Goal: Task Accomplishment & Management: Use online tool/utility

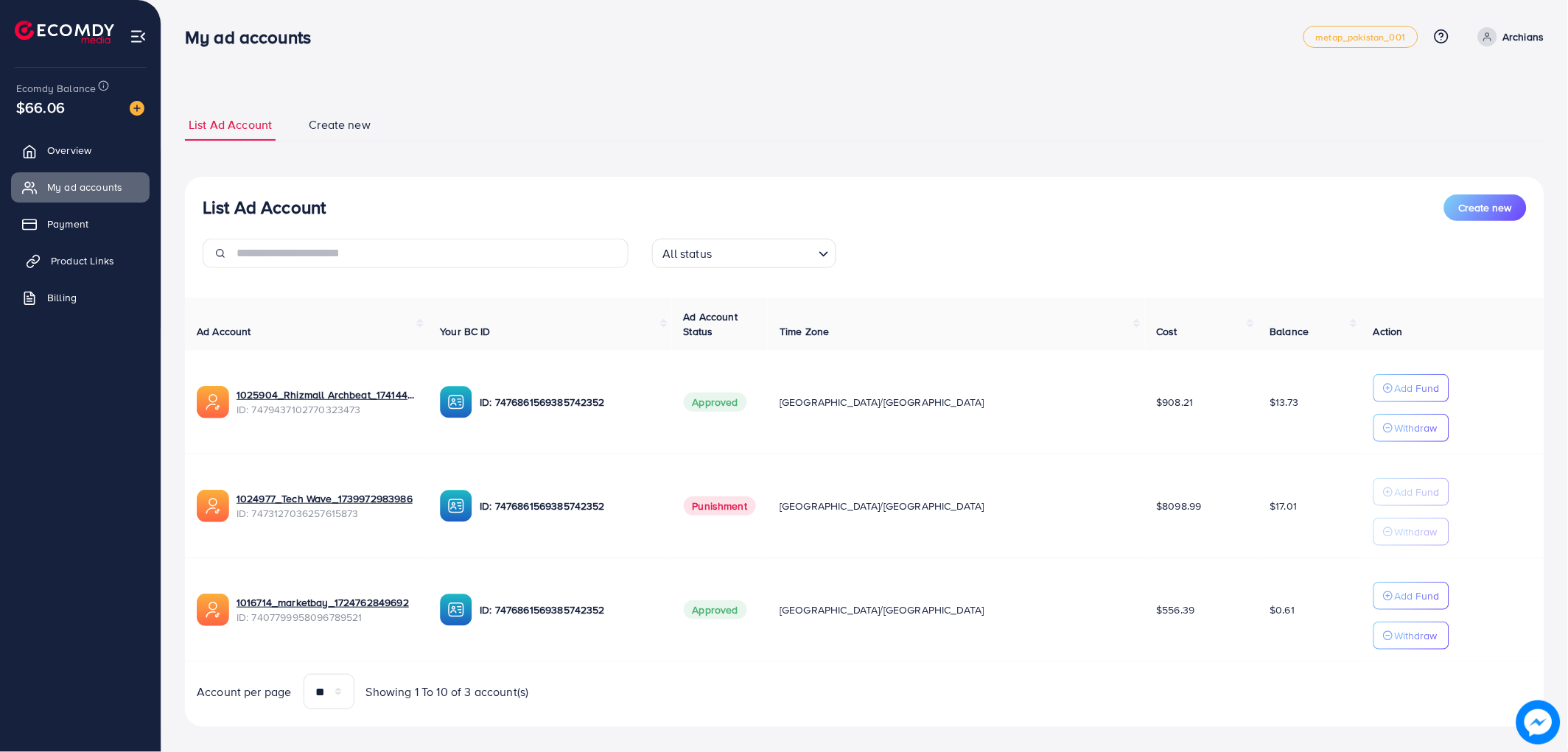
click at [47, 259] on link "Product Links" at bounding box center [80, 261] width 139 height 29
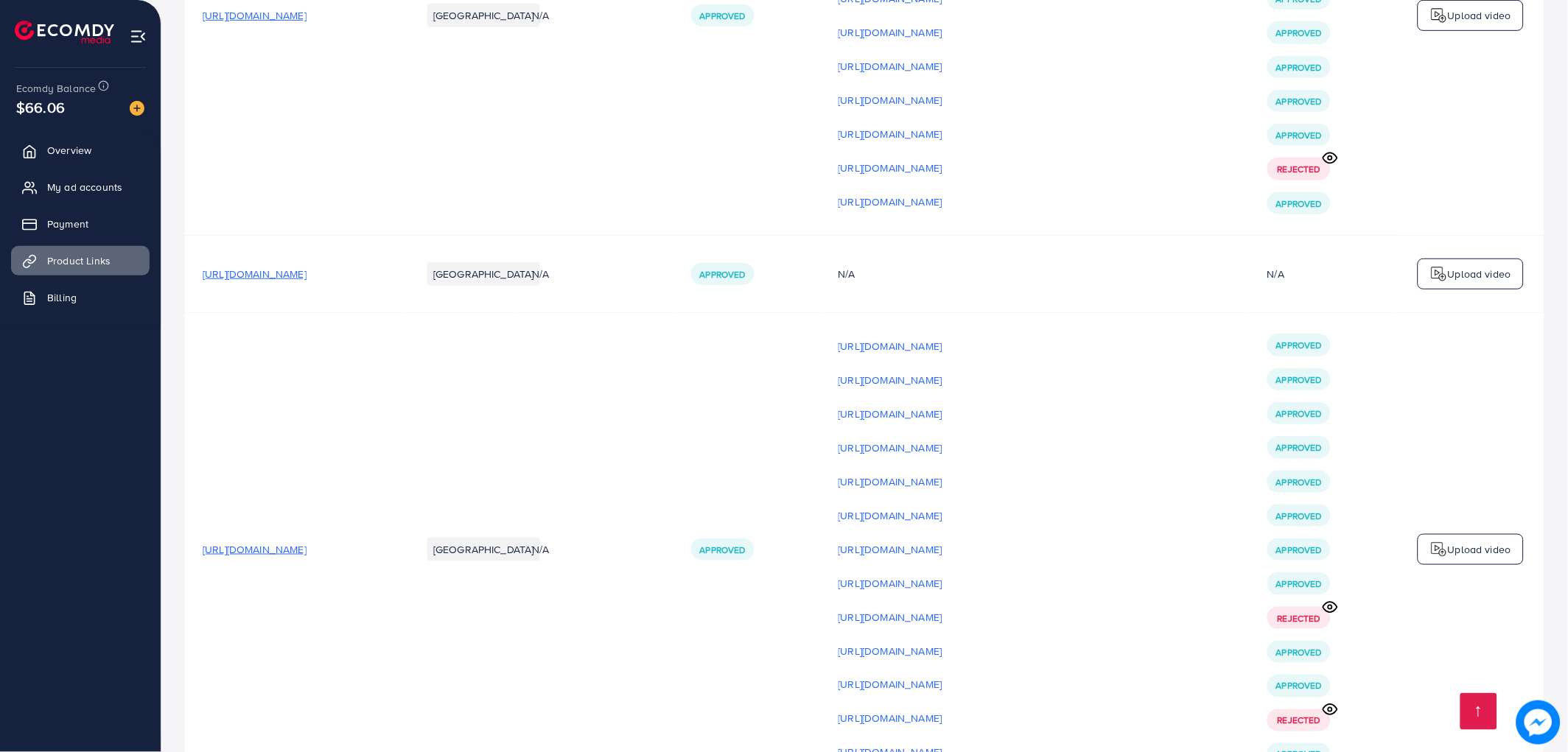
scroll to position [3766, 0]
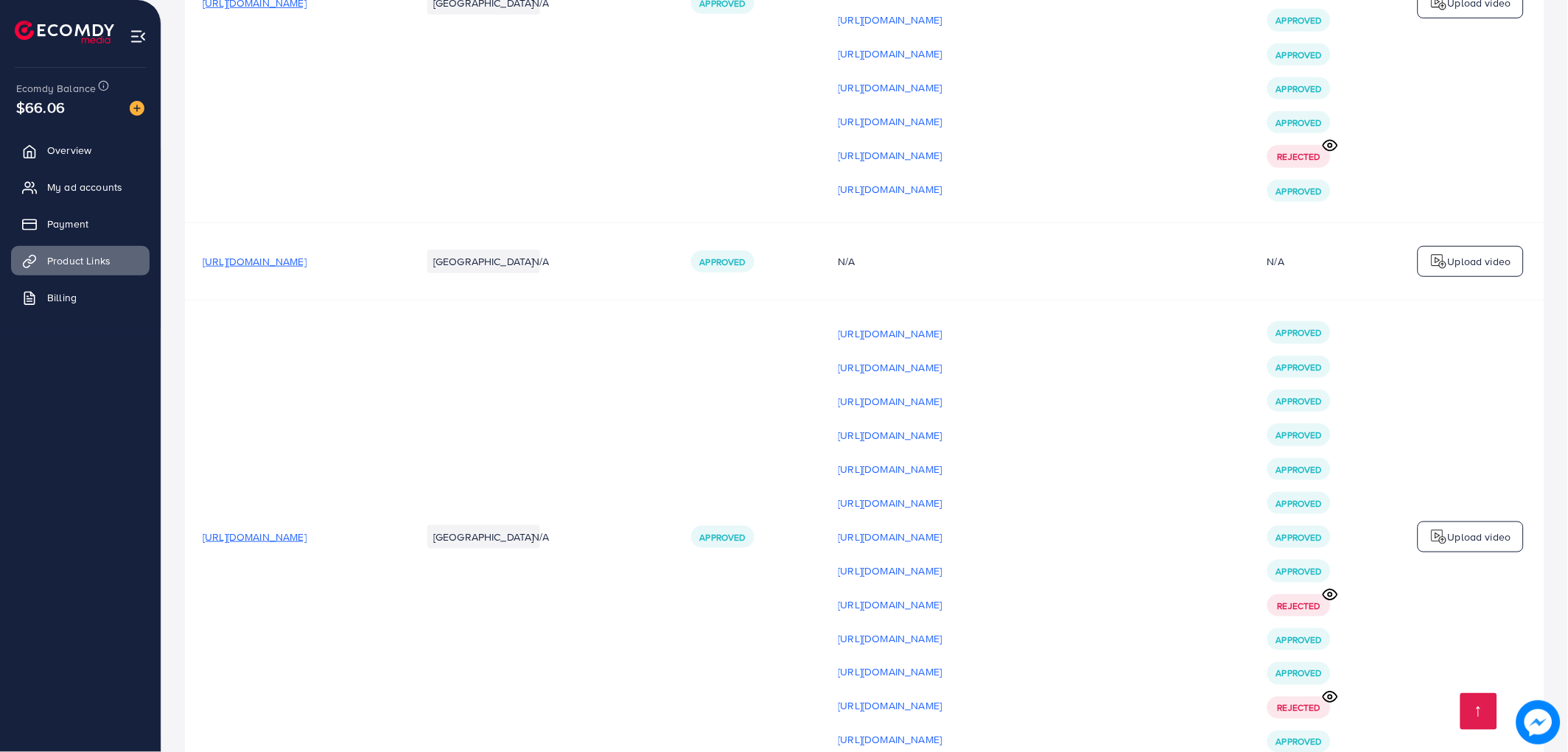
click at [307, 544] on span "[URL][DOMAIN_NAME]" at bounding box center [254, 537] width 104 height 15
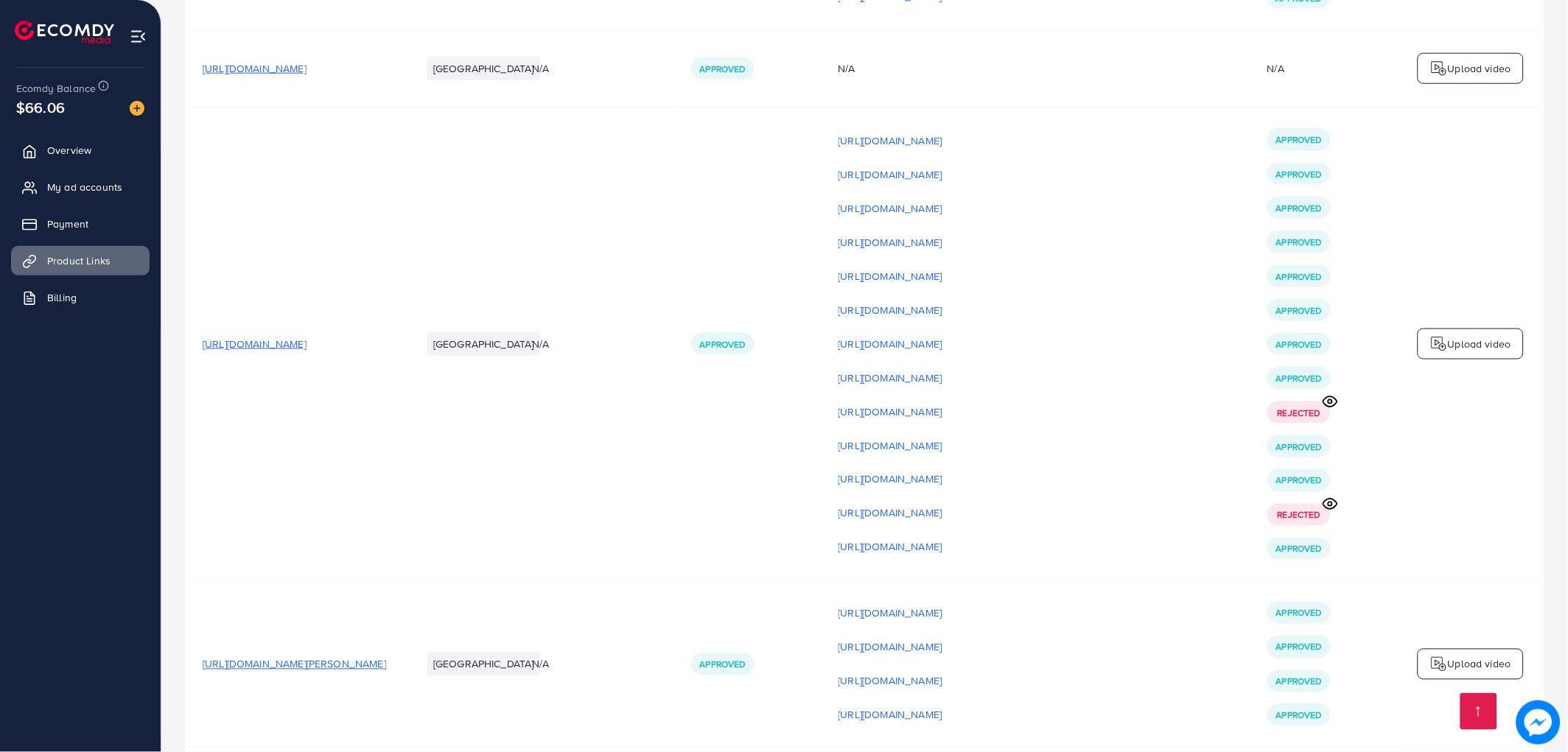
scroll to position [3930, 0]
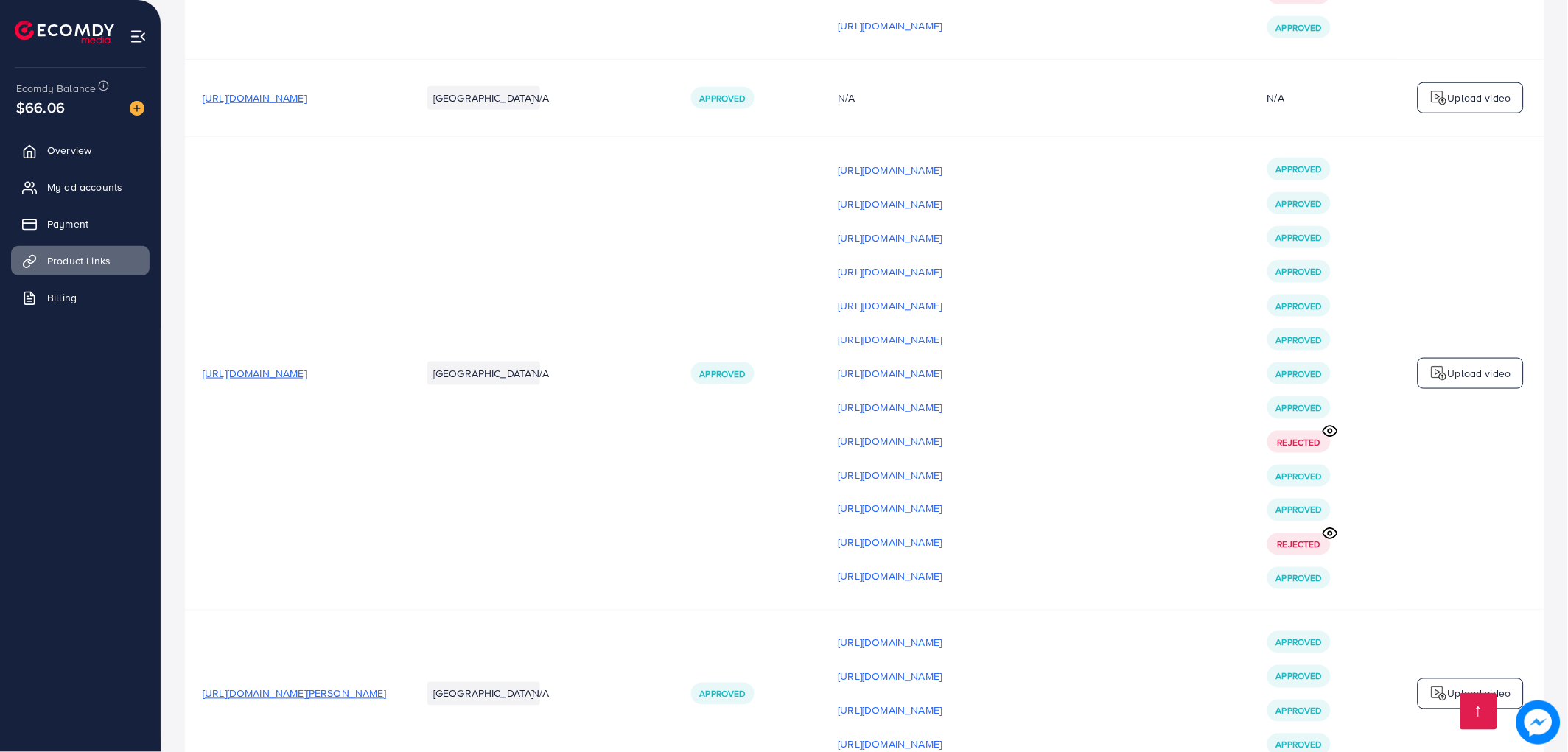
click at [1469, 383] on p "Upload video" at bounding box center [1479, 373] width 64 height 18
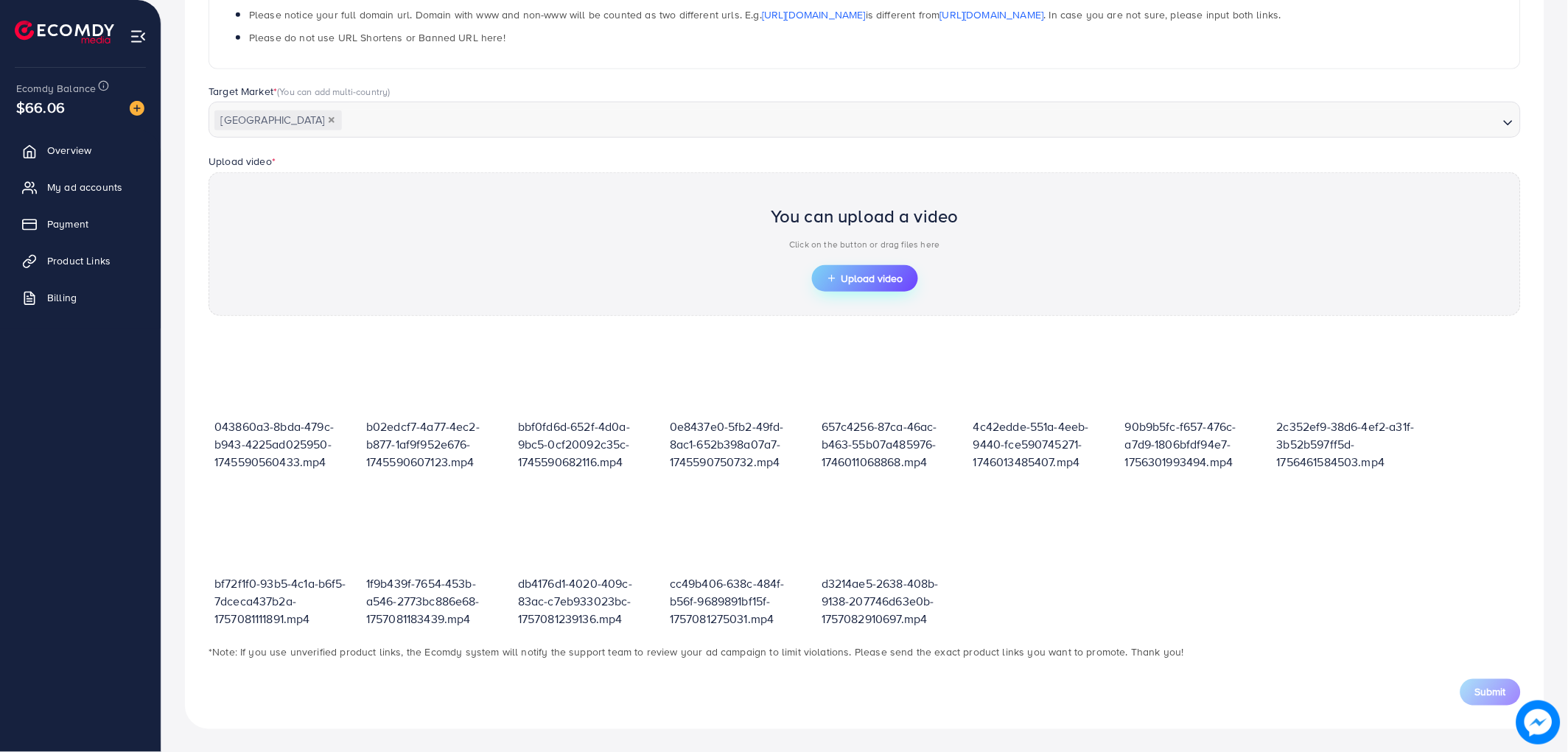
click at [895, 276] on span "Upload video" at bounding box center [865, 278] width 77 height 10
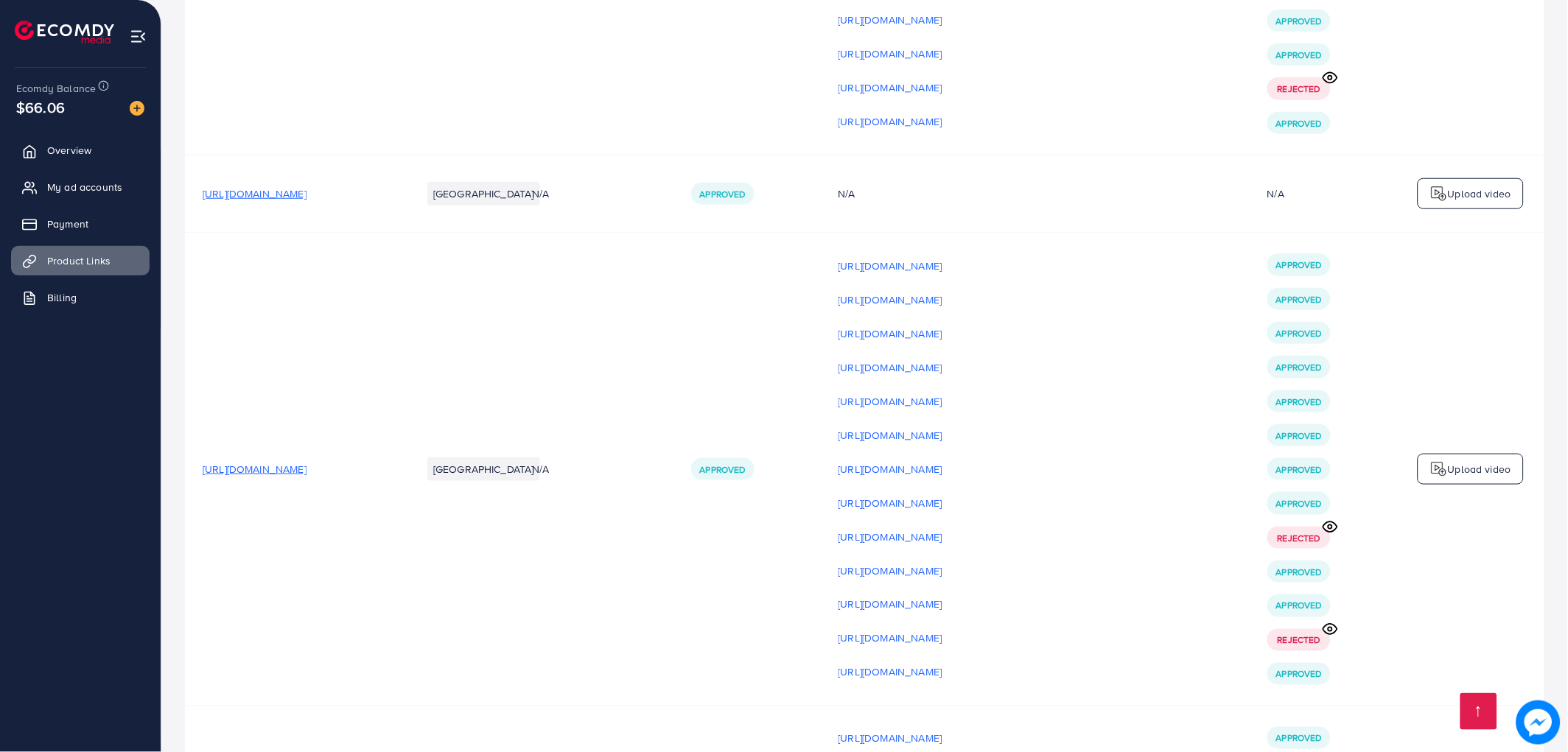
scroll to position [3848, 0]
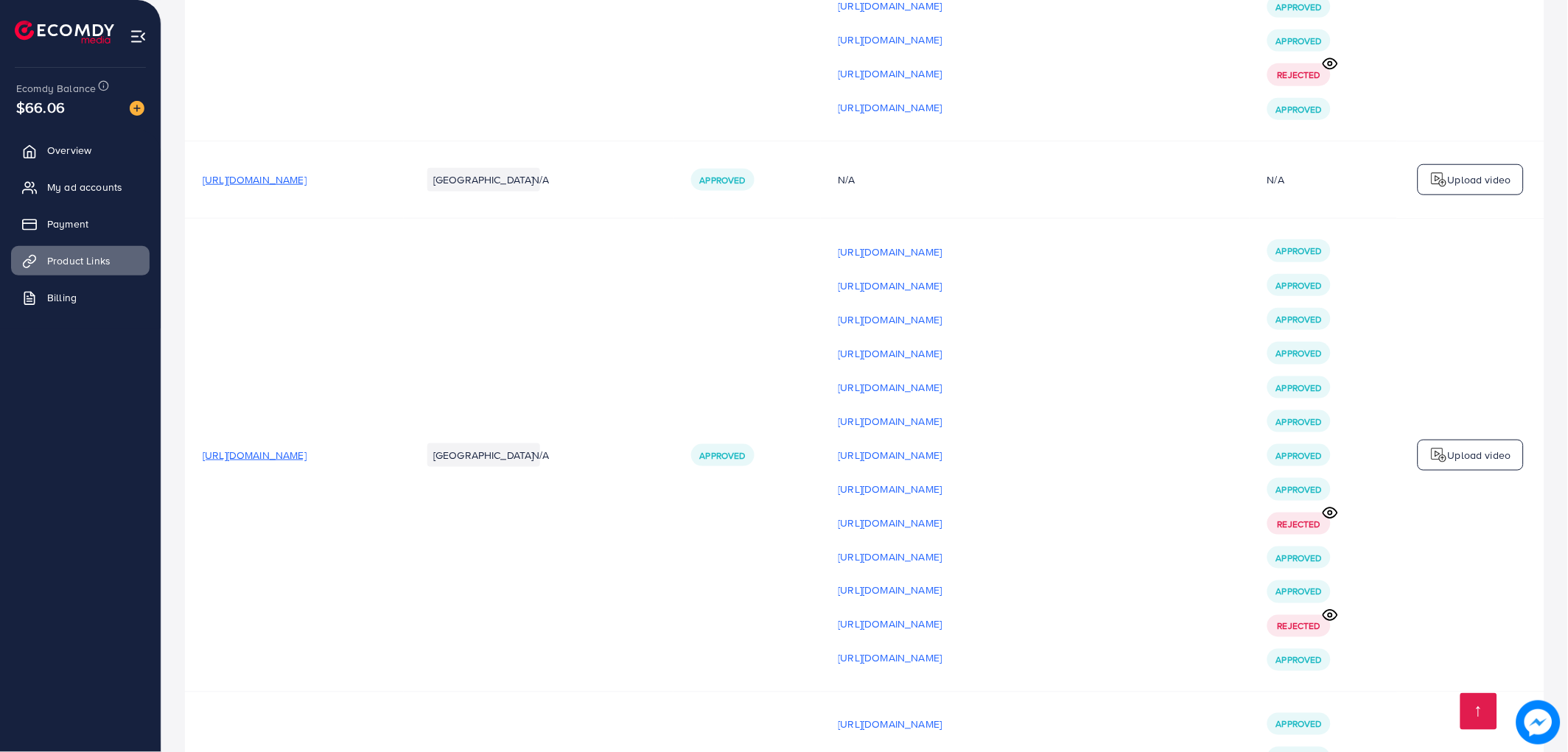
click at [1314, 530] on span "Rejected" at bounding box center [1299, 524] width 43 height 12
click at [1326, 521] on icon at bounding box center [1330, 513] width 15 height 15
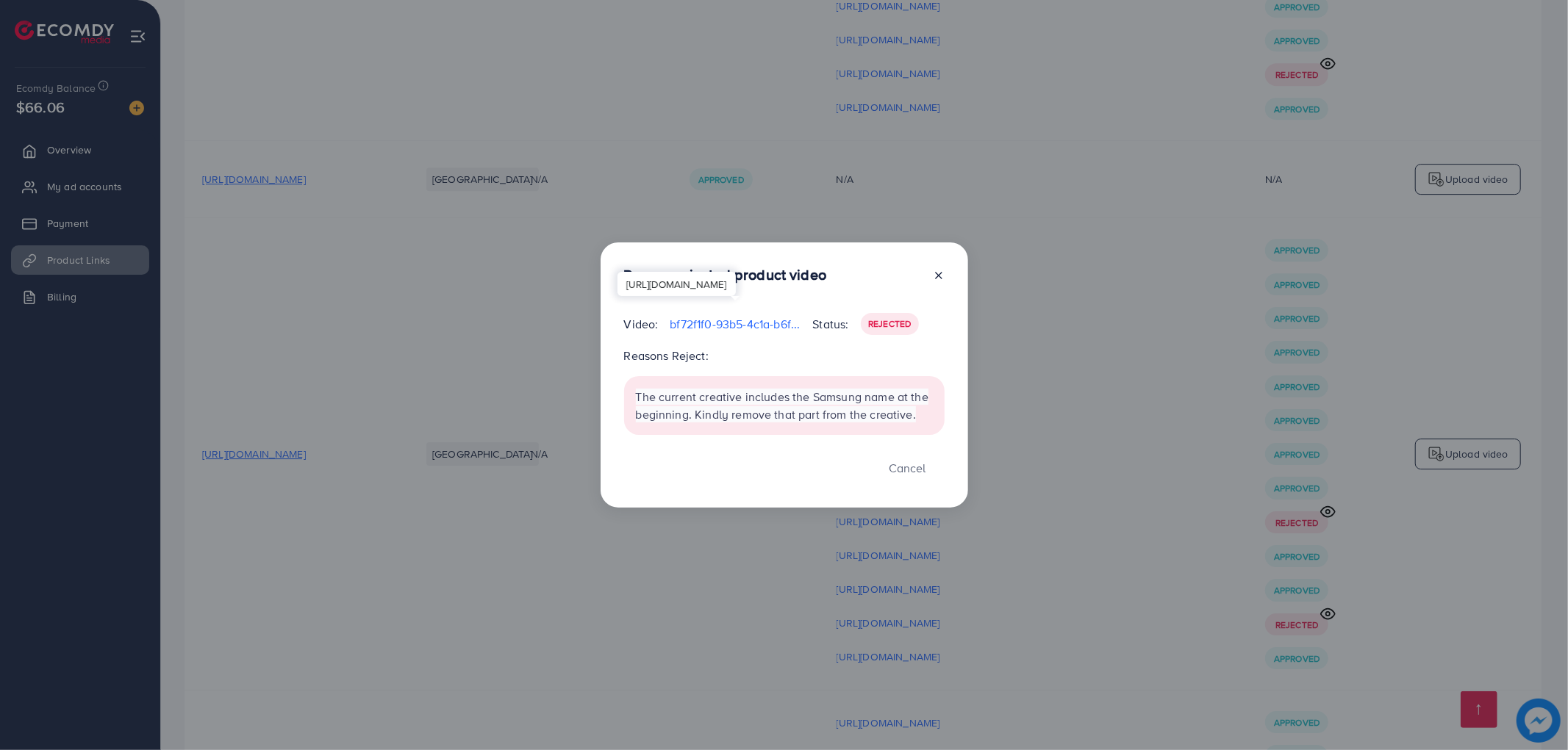
click at [730, 326] on p "bf72f1f0-93b5-4c1a-b6f5-7dceca437b2a-1757081111891.mp4" at bounding box center [735, 323] width 131 height 18
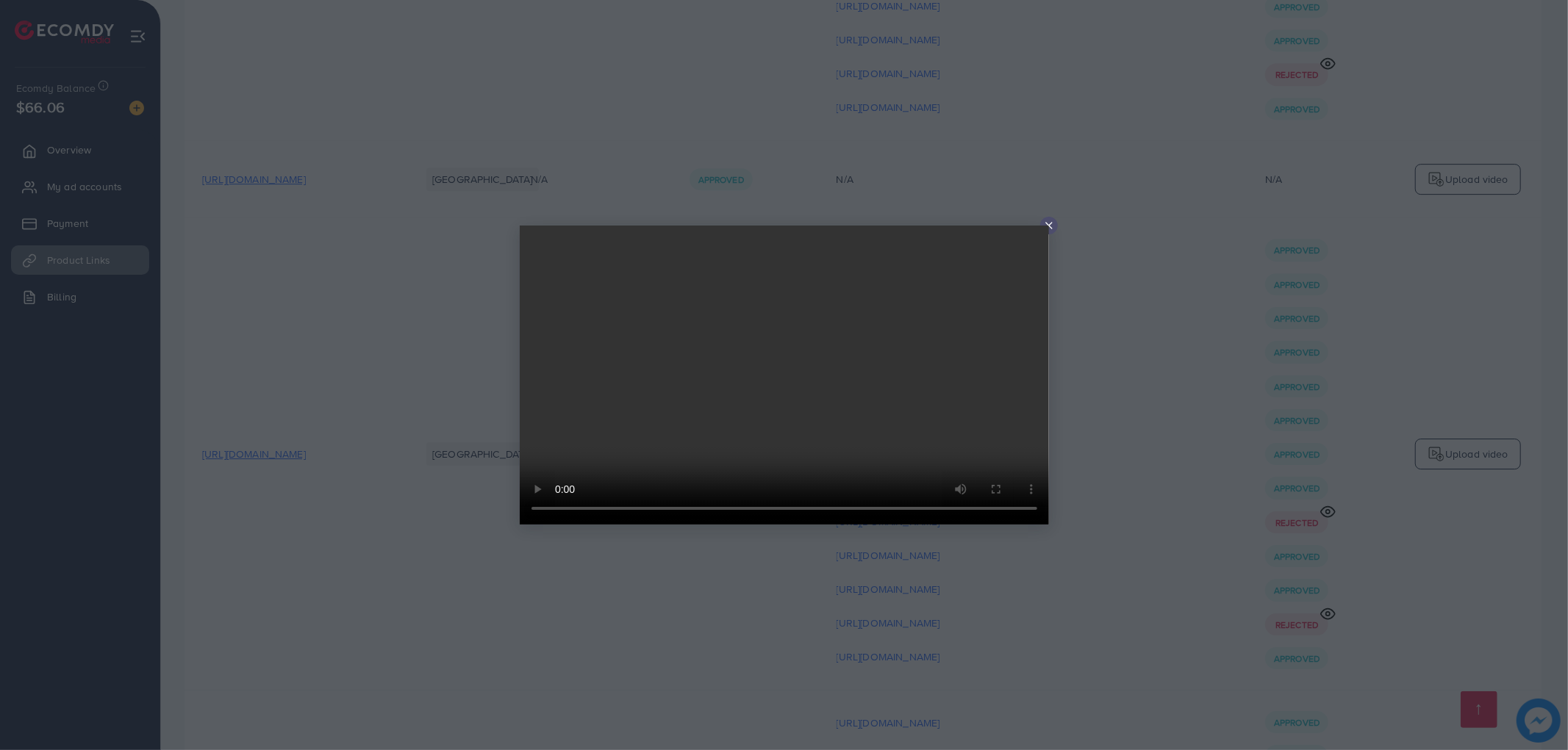
click at [1054, 222] on icon at bounding box center [1049, 225] width 11 height 11
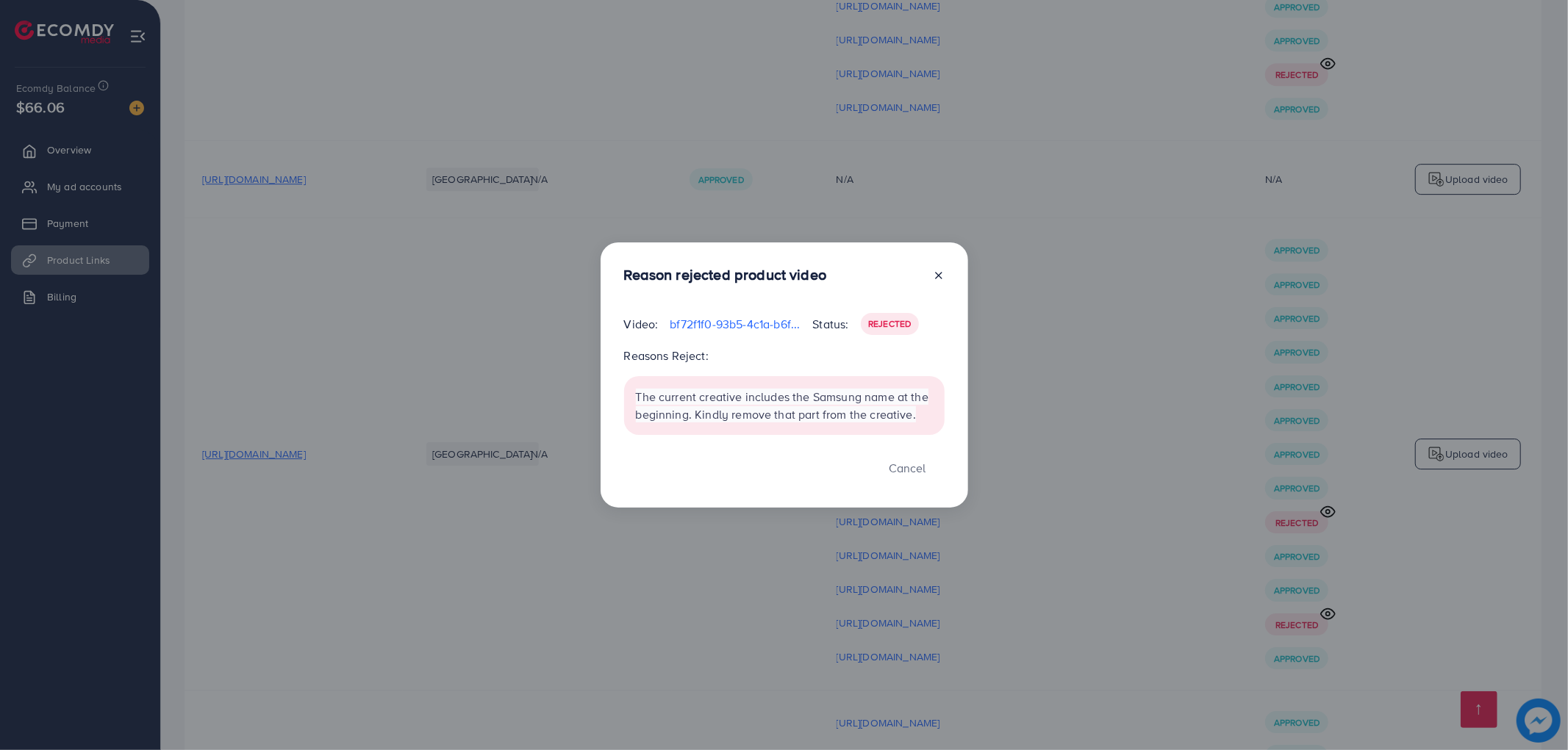
click at [930, 276] on div at bounding box center [932, 278] width 24 height 24
click at [931, 268] on div at bounding box center [932, 278] width 24 height 24
click at [942, 271] on icon at bounding box center [939, 275] width 11 height 11
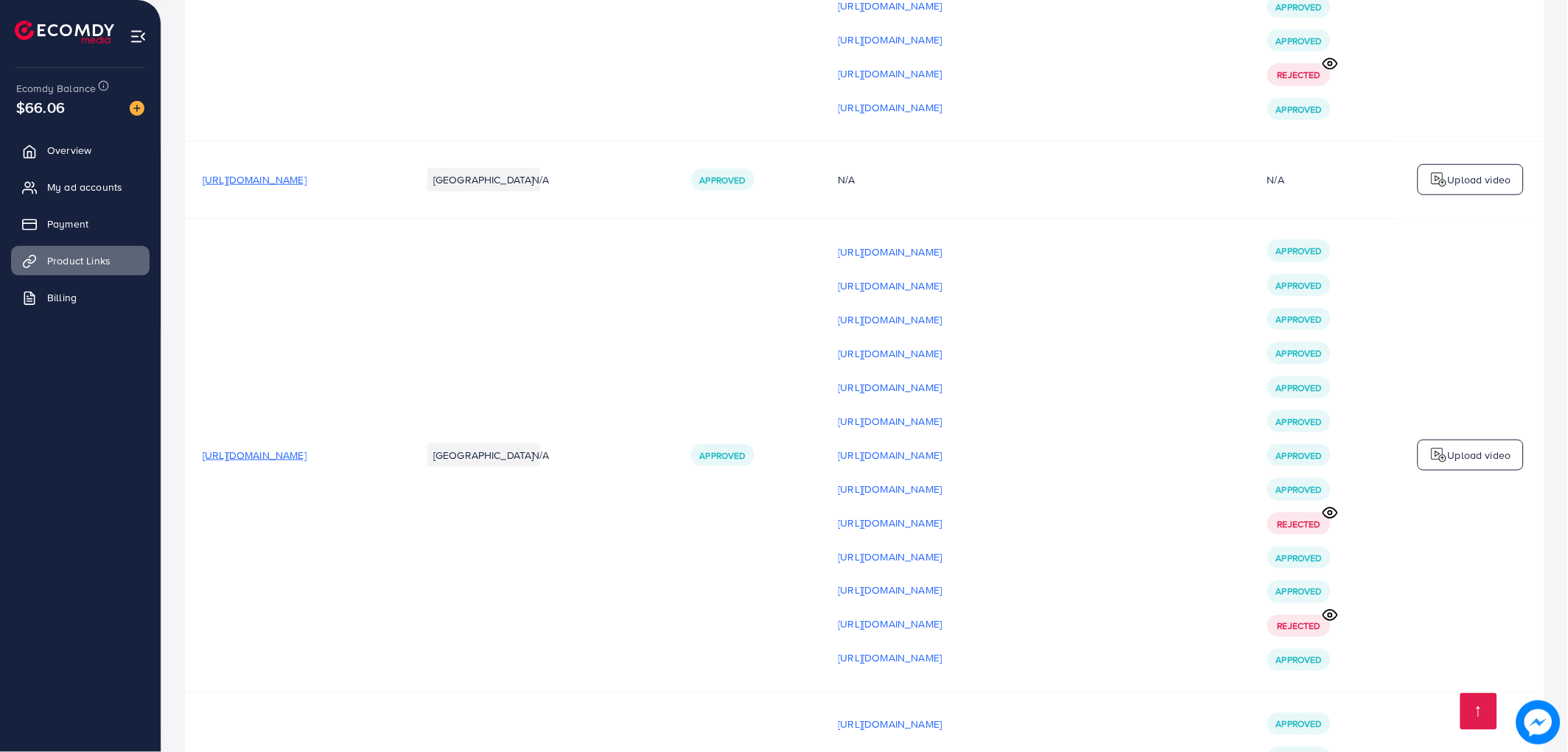
click at [1334, 623] on icon at bounding box center [1330, 616] width 15 height 15
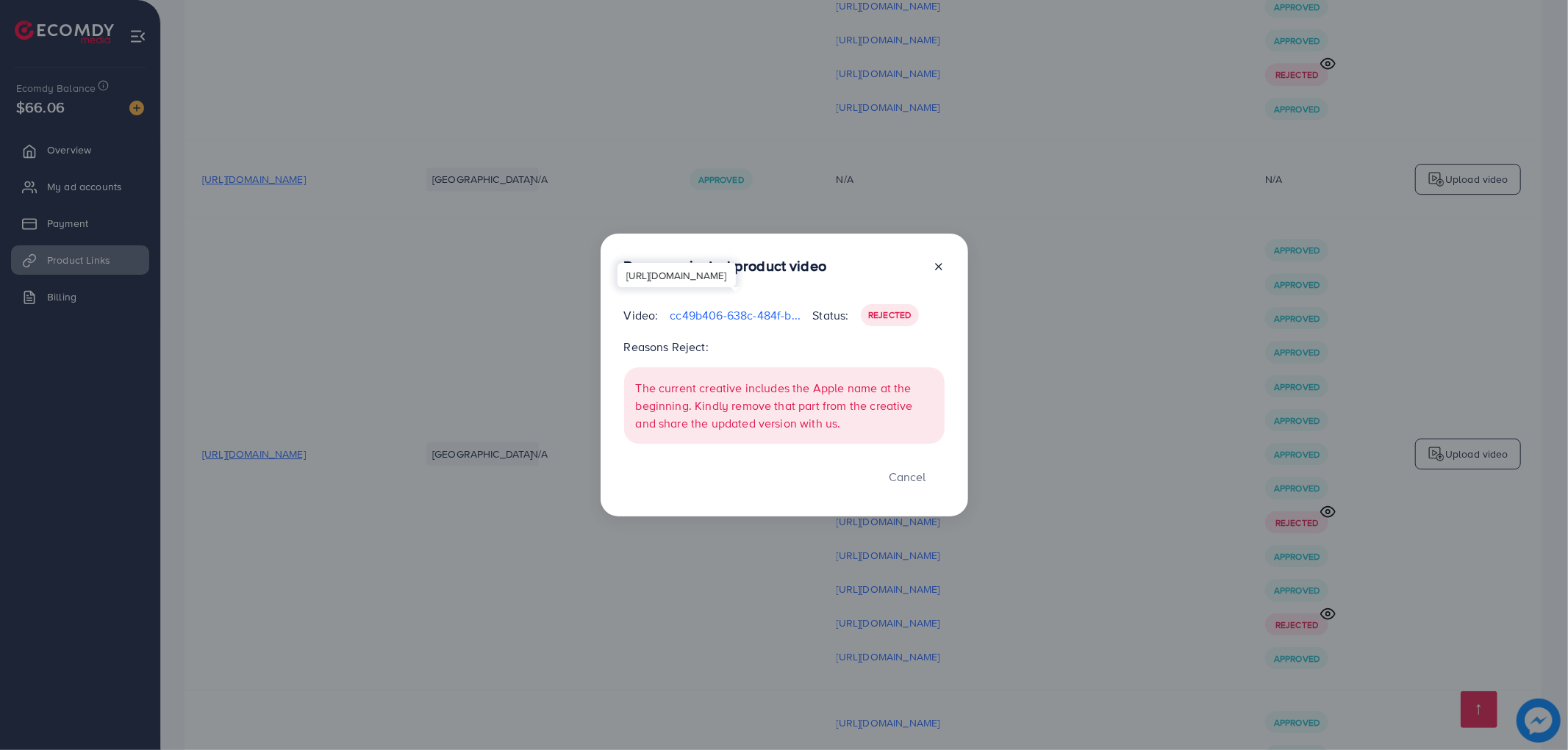
click at [690, 319] on p "cc49b406-638c-484f-b56f-9689891bf15f-1757081275031.mp4" at bounding box center [735, 315] width 131 height 18
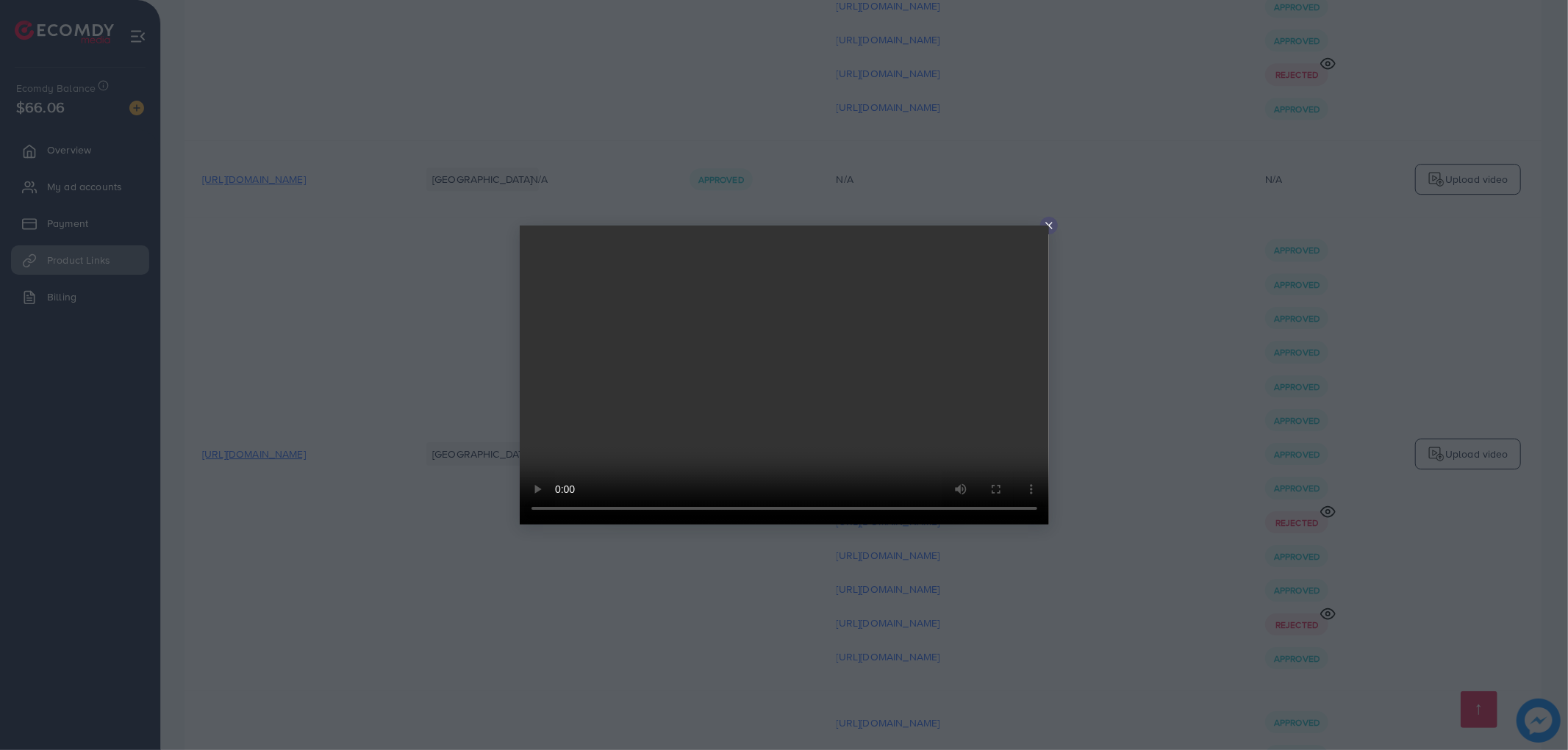
click at [1052, 235] on div at bounding box center [784, 375] width 1568 height 750
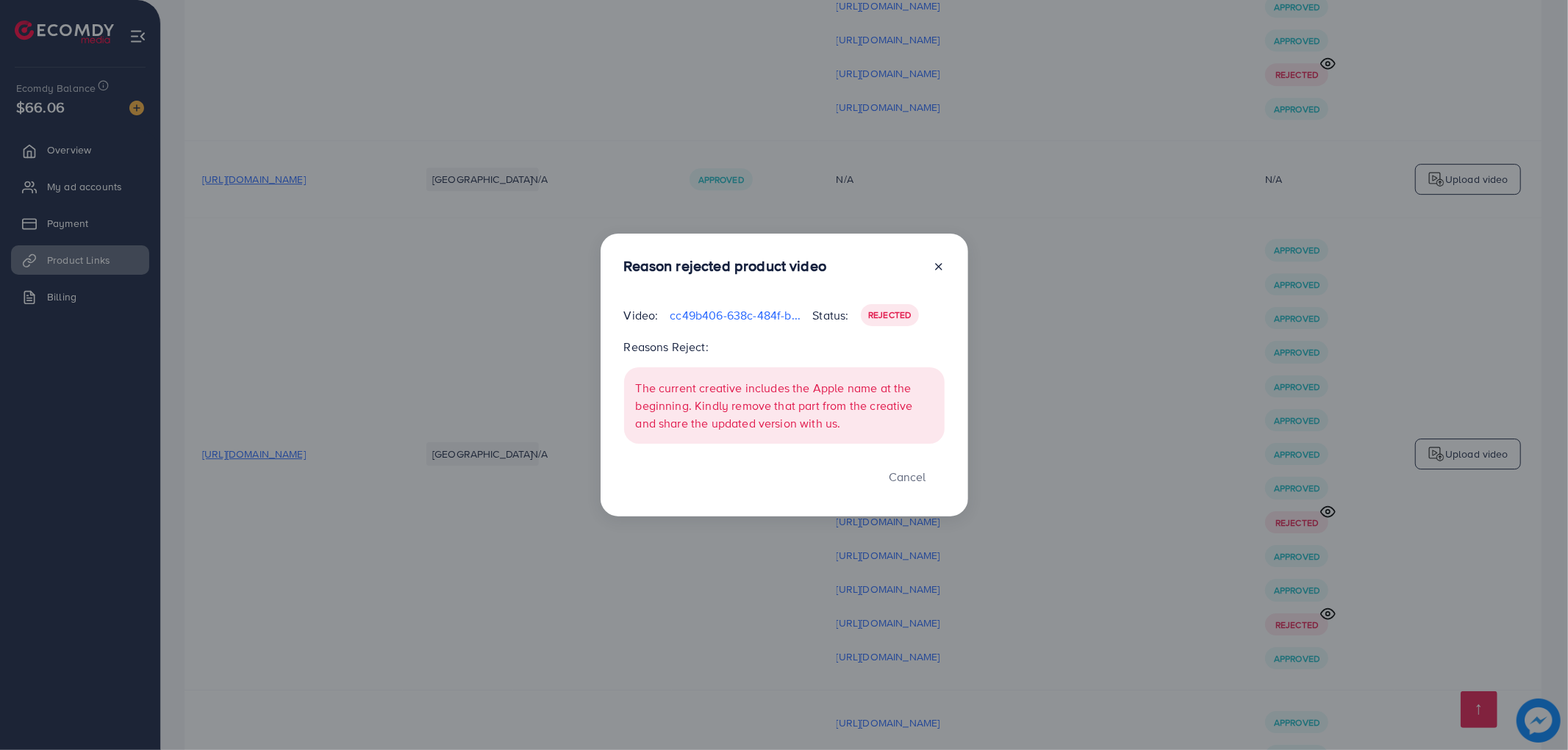
click at [930, 273] on div at bounding box center [932, 268] width 24 height 24
click at [941, 273] on div at bounding box center [932, 268] width 24 height 24
click at [940, 269] on icon at bounding box center [939, 266] width 11 height 11
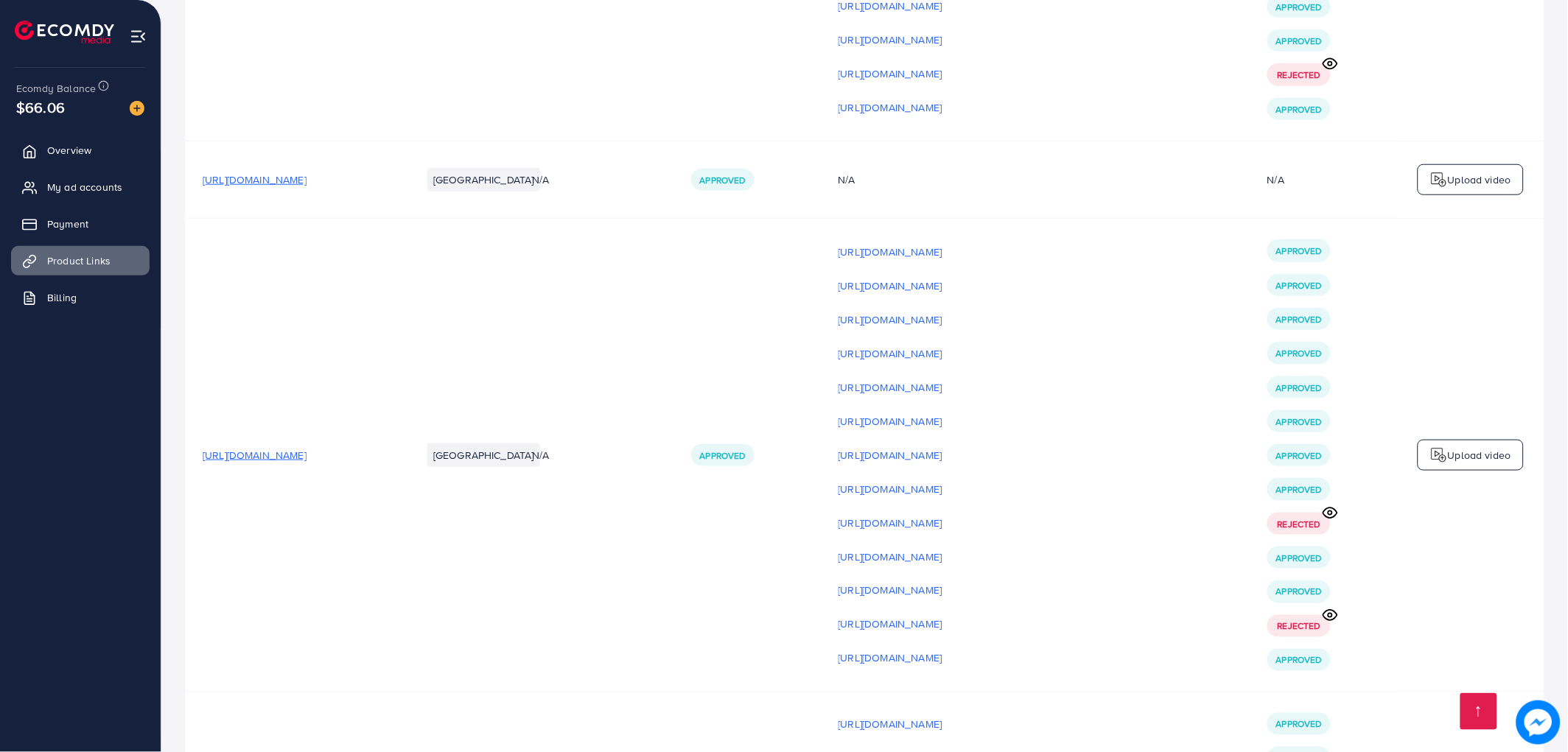
click at [1461, 504] on td "Upload video" at bounding box center [1471, 456] width 147 height 474
click at [1456, 471] on div "Upload video" at bounding box center [1471, 455] width 106 height 31
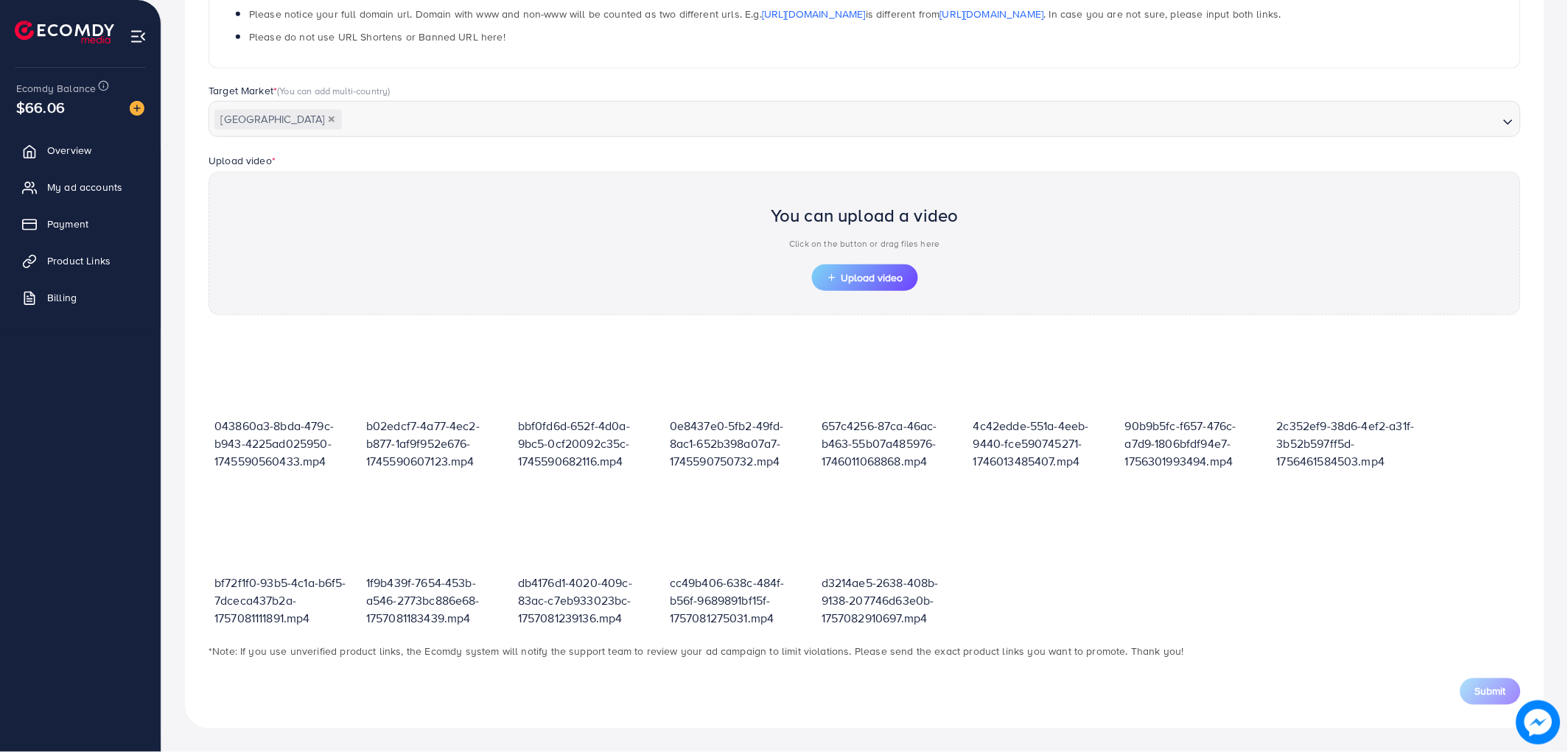
scroll to position [323, 0]
click at [833, 286] on button "Upload video" at bounding box center [864, 278] width 106 height 27
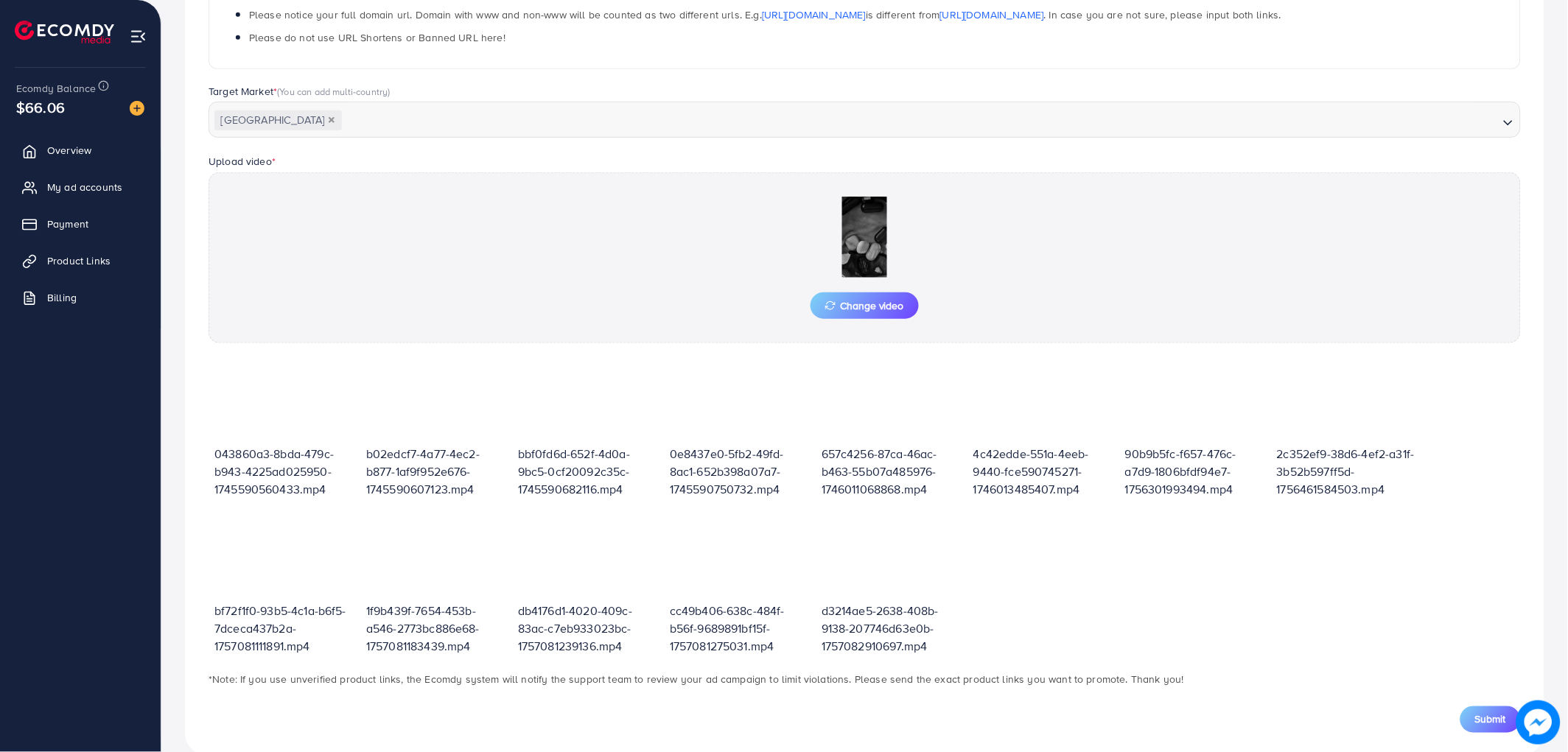
click at [1482, 715] on span "Submit" at bounding box center [1490, 720] width 31 height 15
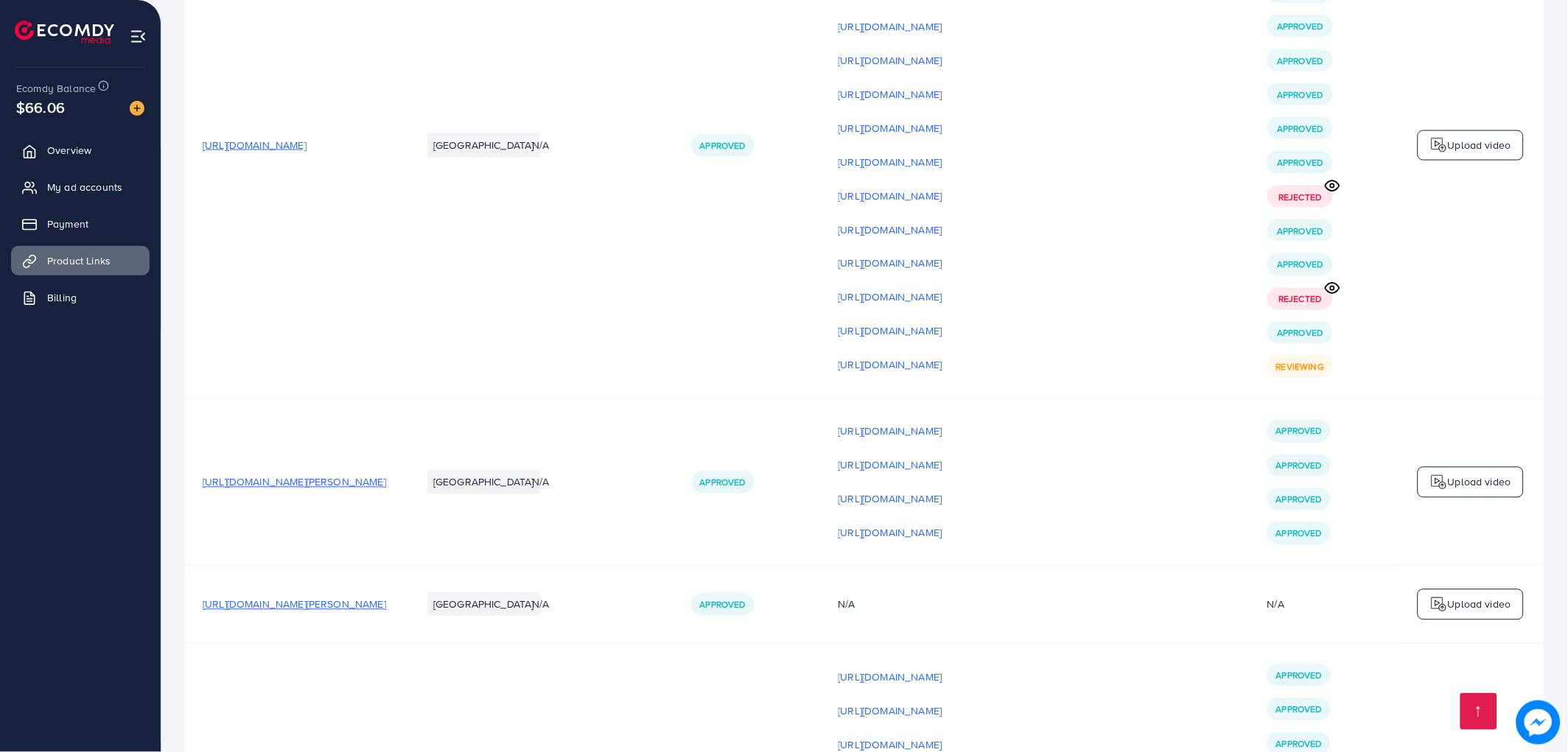
click at [1497, 154] on p "Upload video" at bounding box center [1479, 145] width 64 height 18
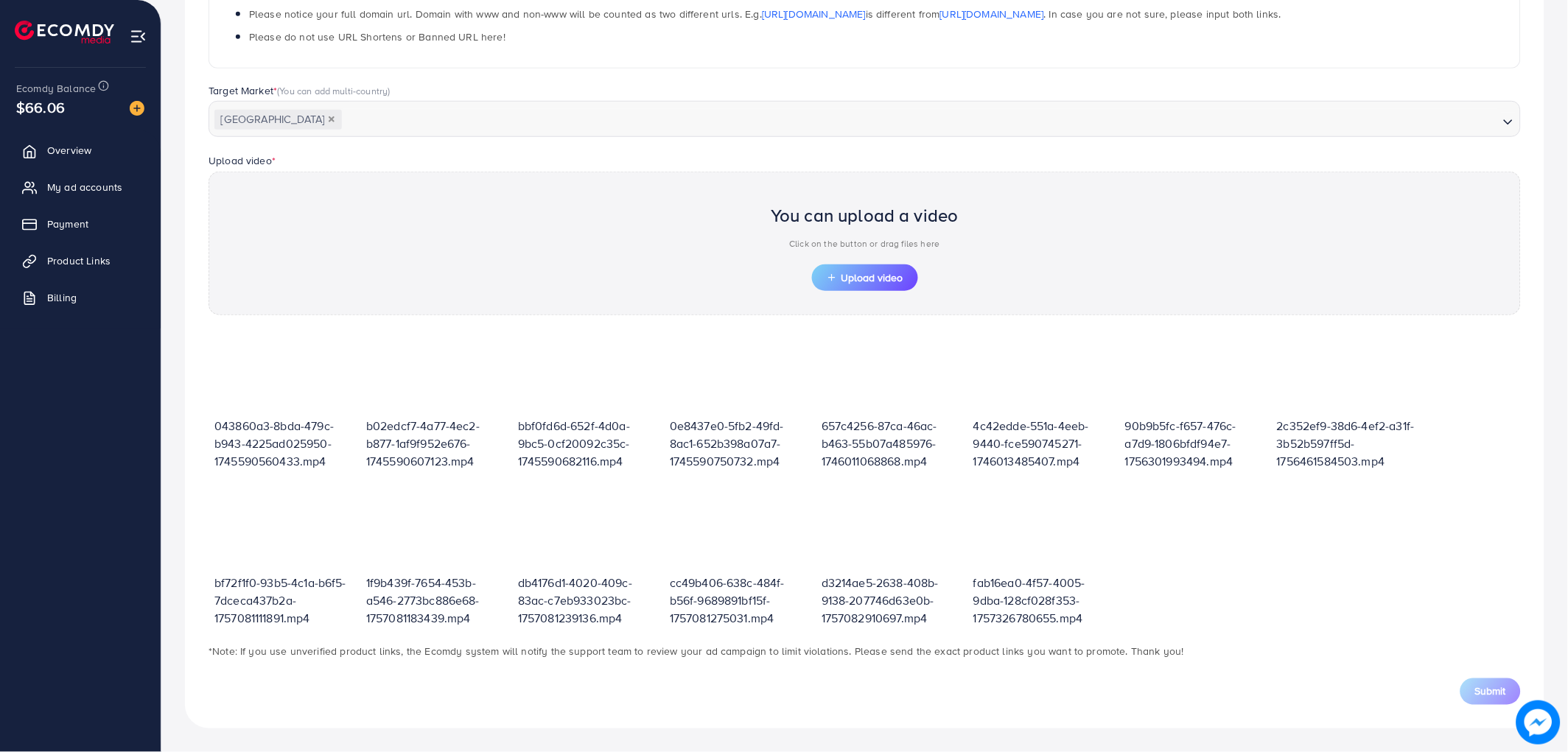
scroll to position [323, 0]
click at [892, 285] on button "Upload video" at bounding box center [864, 278] width 106 height 27
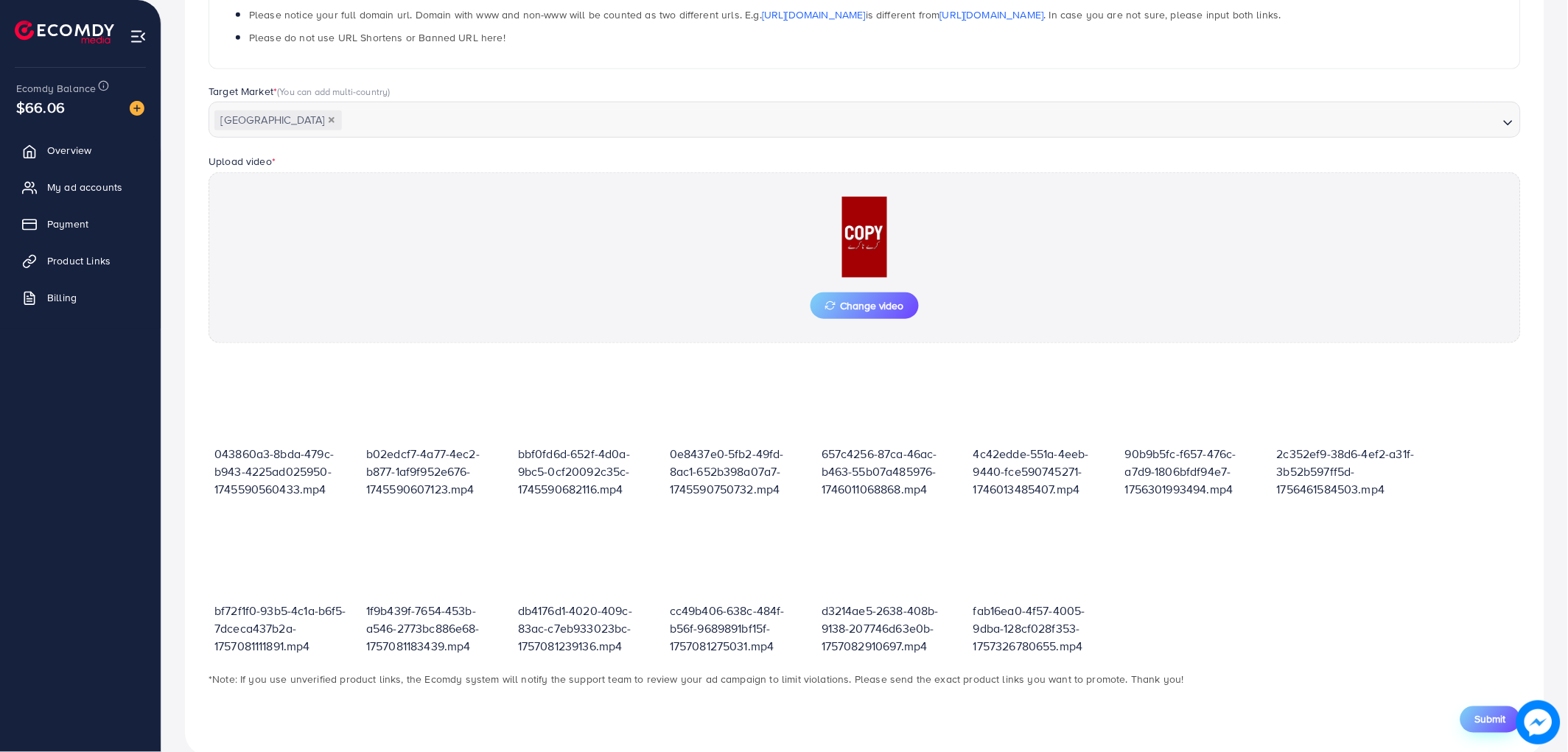
click at [1471, 710] on button "Submit" at bounding box center [1490, 720] width 61 height 27
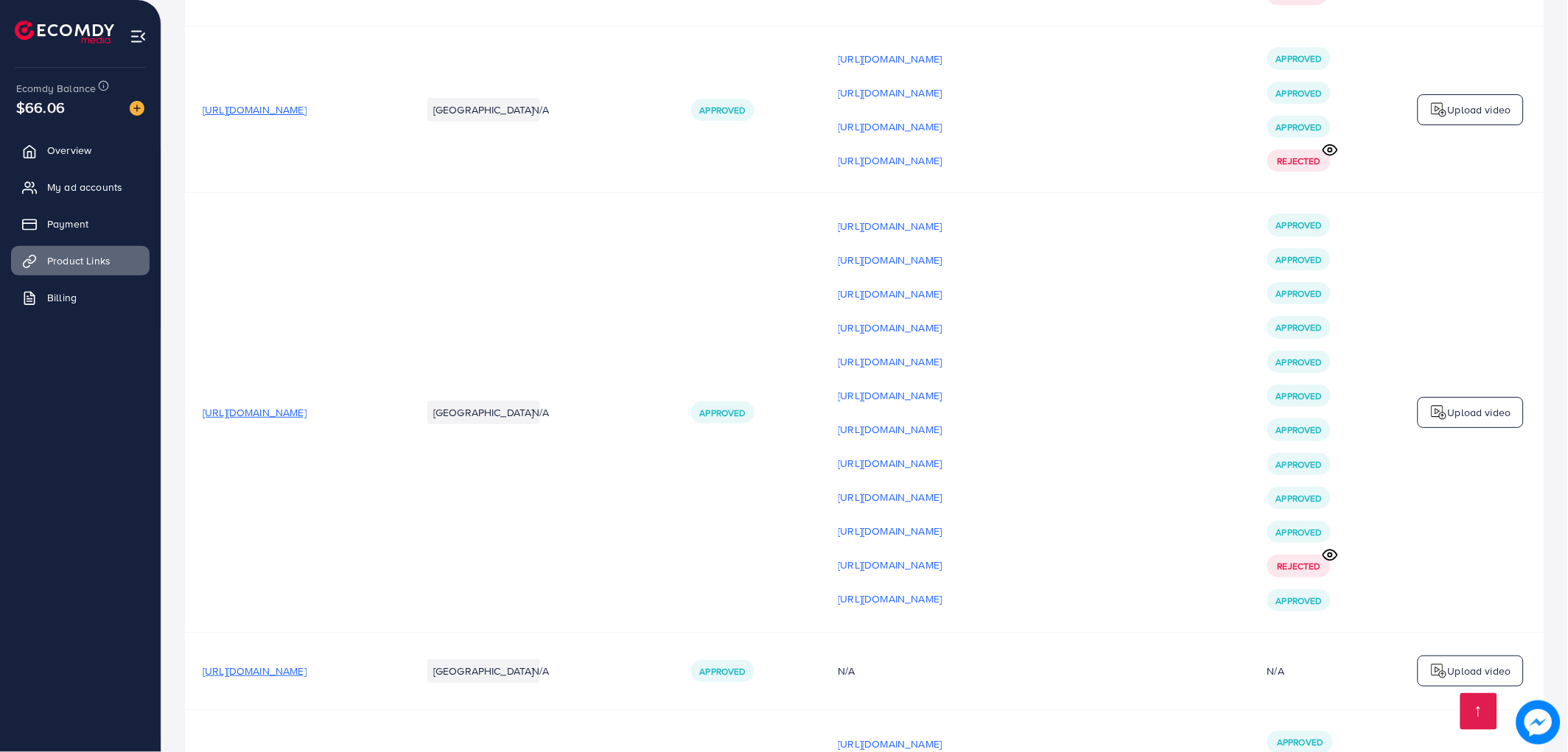
scroll to position [3848, 0]
